Goal: Transaction & Acquisition: Subscribe to service/newsletter

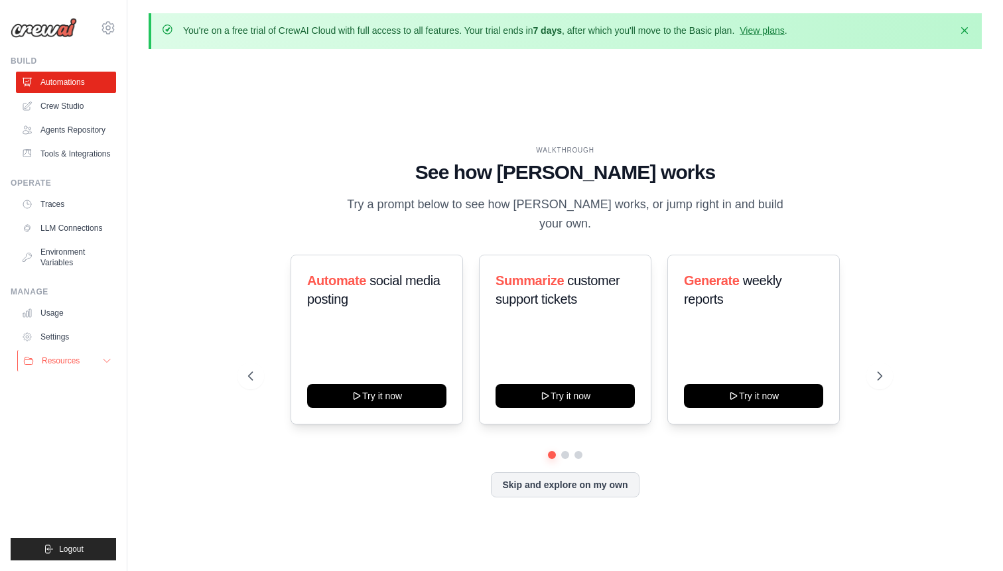
click at [103, 362] on icon at bounding box center [106, 360] width 11 height 11
click at [103, 362] on icon at bounding box center [106, 360] width 7 height 3
click at [101, 24] on icon at bounding box center [108, 28] width 16 height 16
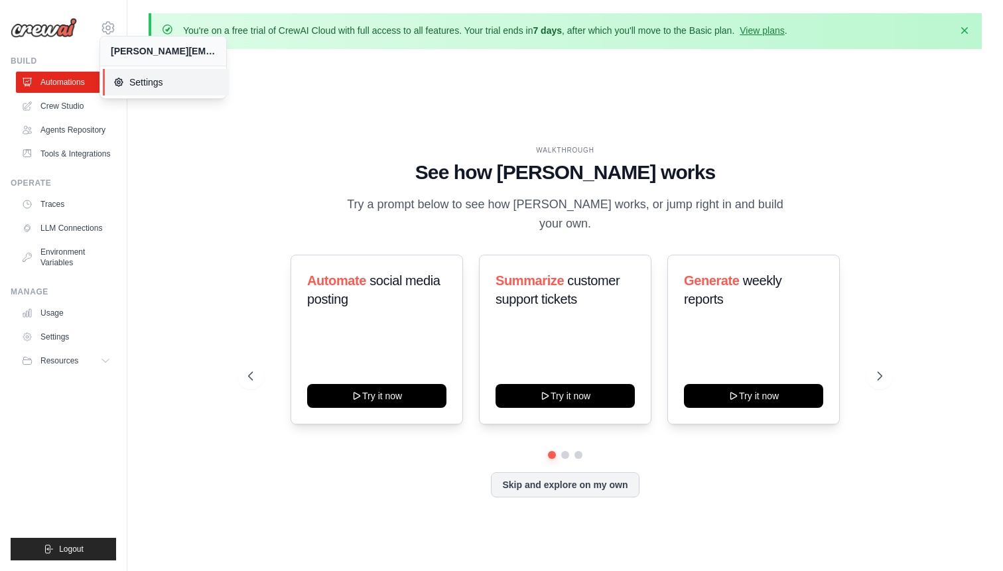
click at [143, 86] on span "Settings" at bounding box center [165, 82] width 105 height 13
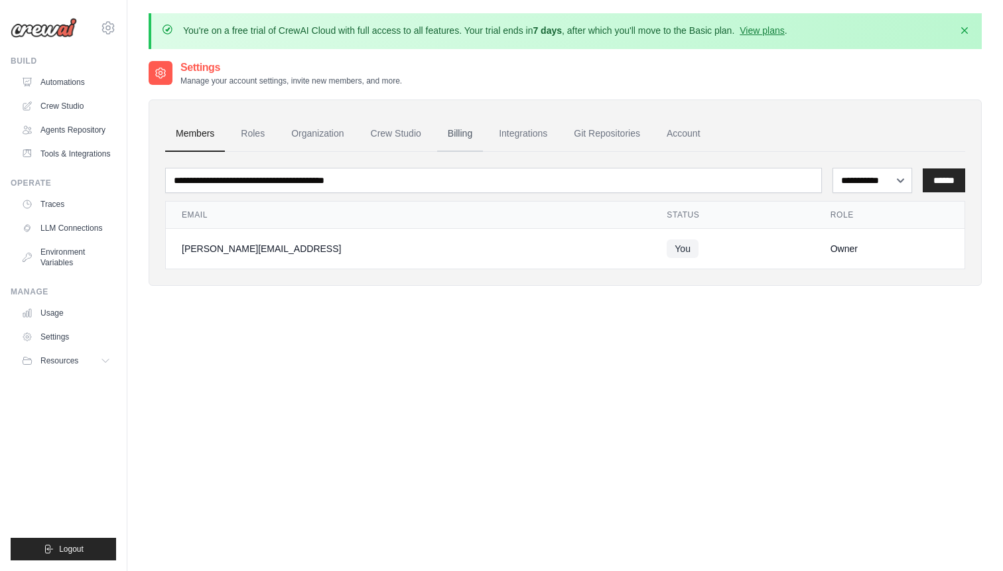
click at [454, 139] on link "Billing" at bounding box center [460, 134] width 46 height 36
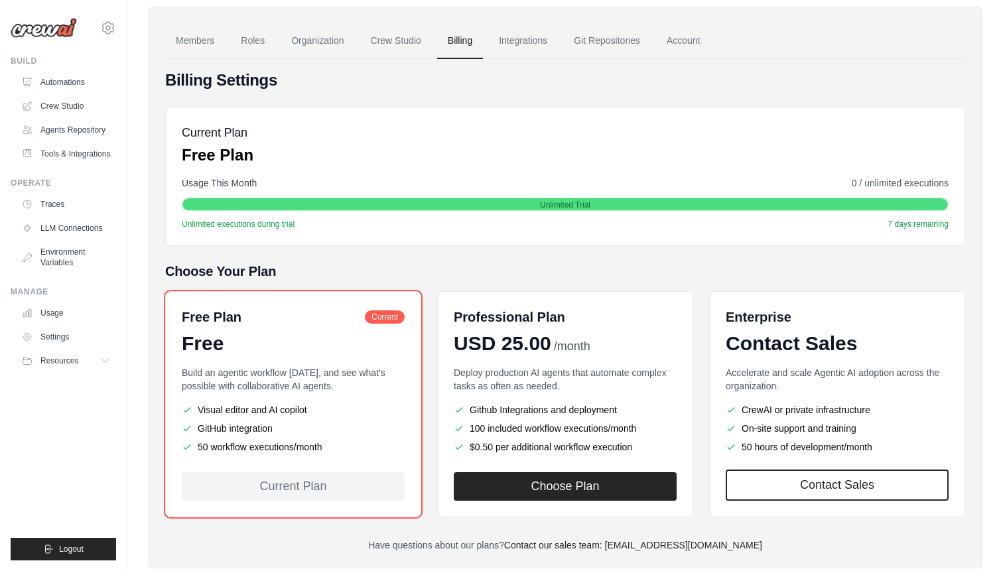
scroll to position [99, 0]
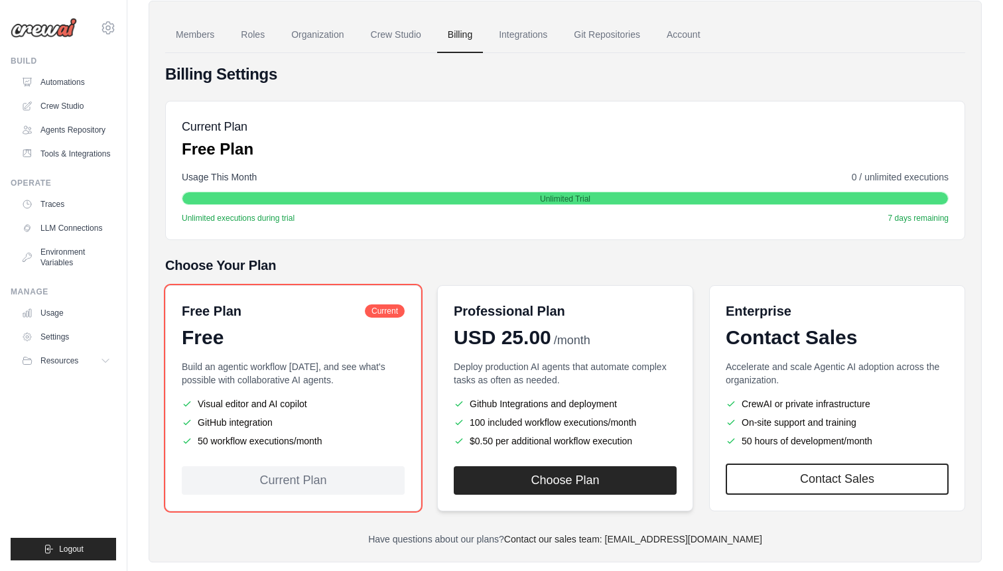
click at [540, 358] on div "Professional Plan USD 25.00 /month Deploy production AI agents that automate co…" at bounding box center [565, 398] width 256 height 226
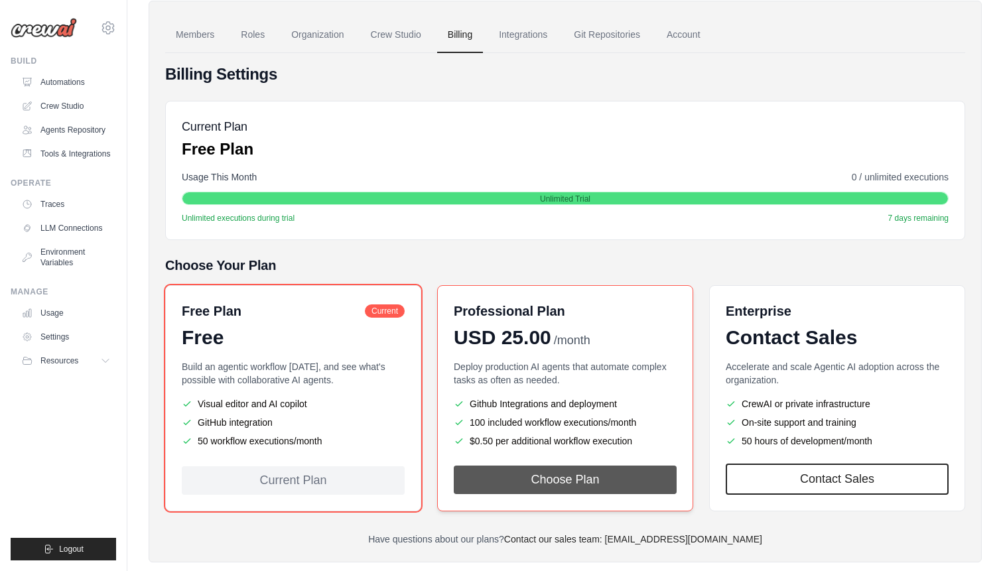
click at [551, 480] on button "Choose Plan" at bounding box center [565, 480] width 223 height 29
